Goal: Task Accomplishment & Management: Manage account settings

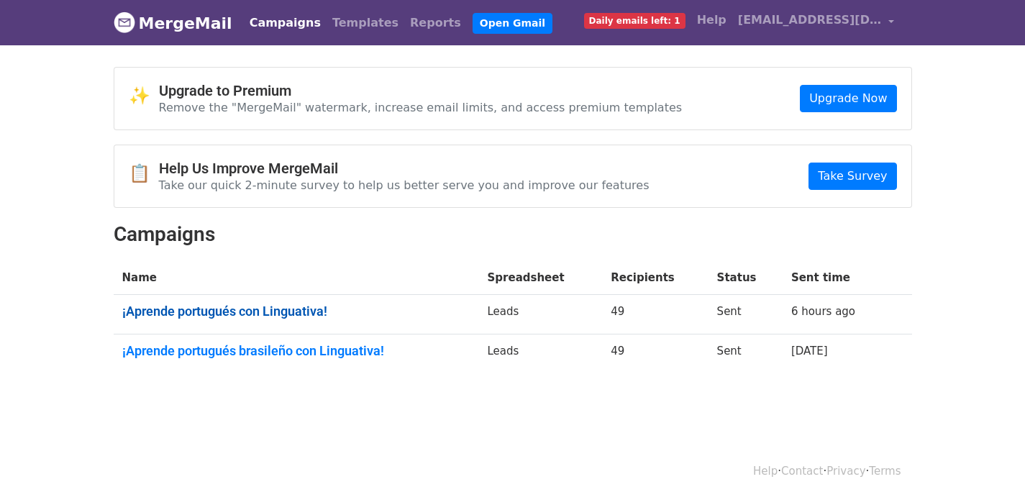
click at [280, 312] on link "¡Aprende portugués con Linguativa!" at bounding box center [296, 311] width 348 height 16
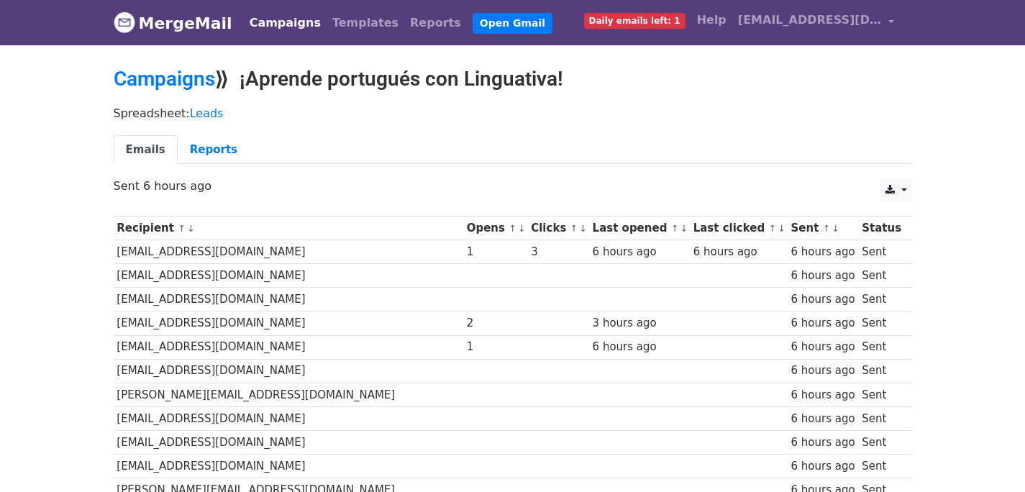
click at [518, 229] on link "↓" at bounding box center [522, 228] width 8 height 11
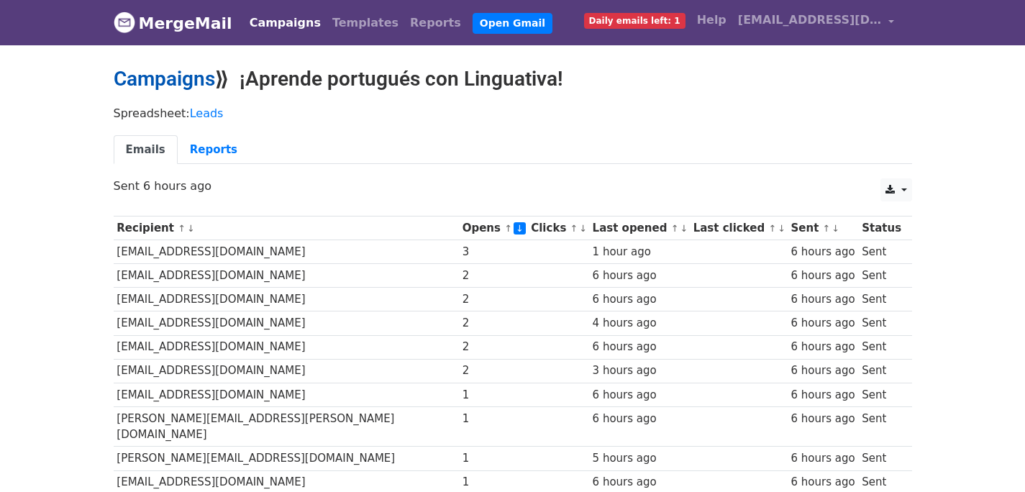
click at [165, 78] on link "Campaigns" at bounding box center [164, 79] width 101 height 24
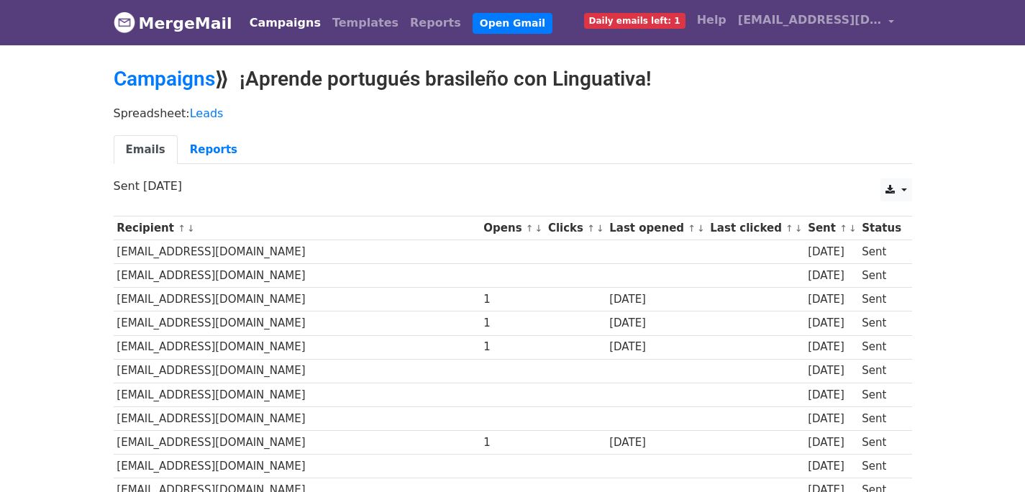
click at [526, 229] on link "↑" at bounding box center [530, 228] width 8 height 11
click at [535, 229] on link "↓" at bounding box center [539, 228] width 8 height 11
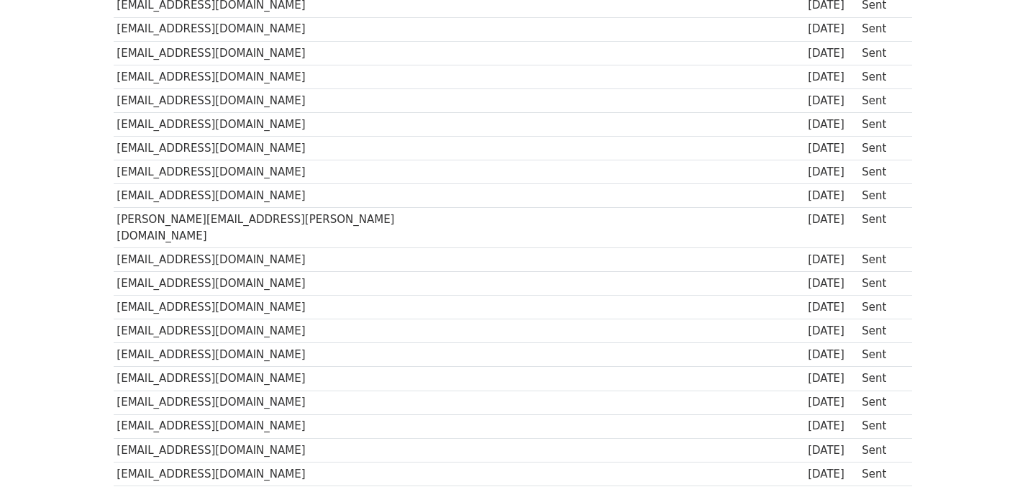
scroll to position [1041, 0]
